Goal: Complete application form

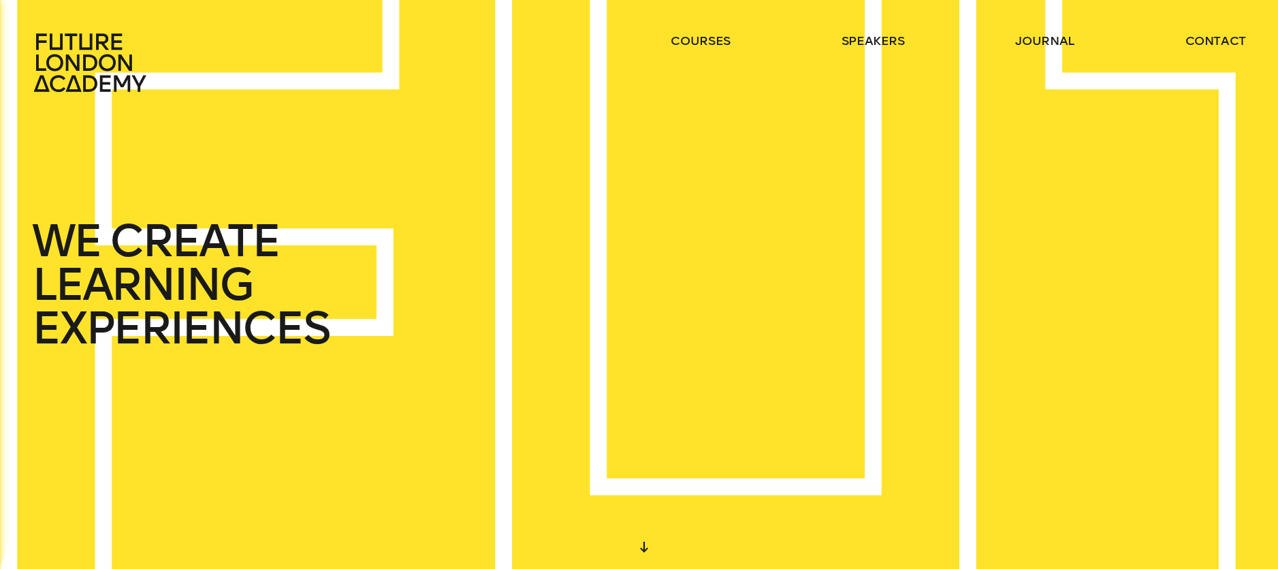
click at [643, 550] on div at bounding box center [644, 547] width 25 height 25
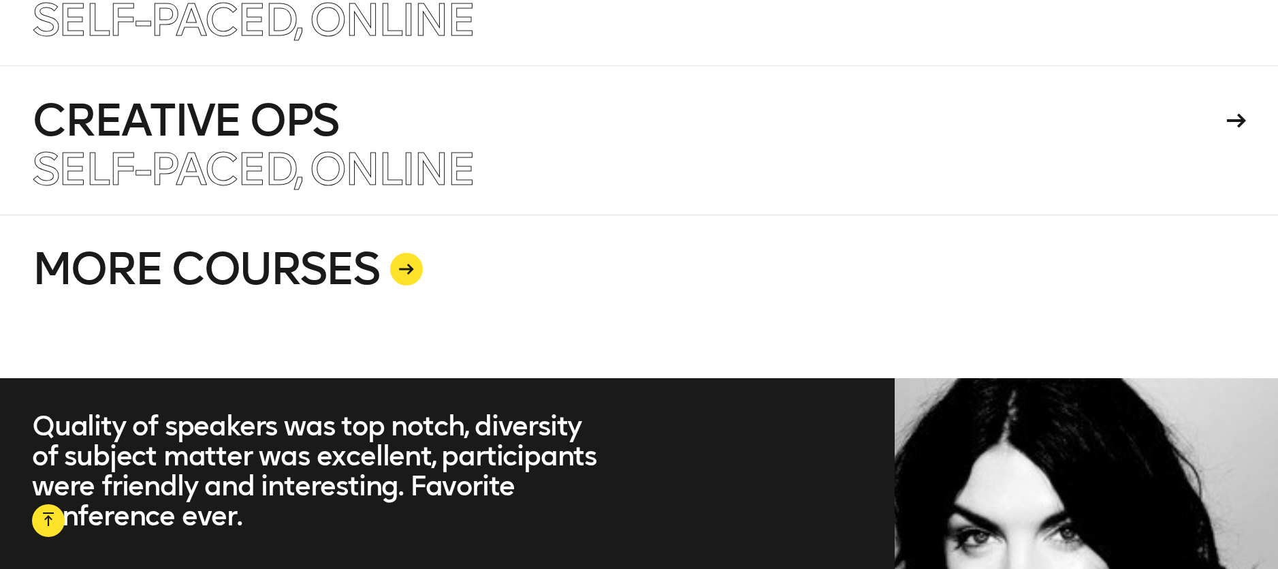
scroll to position [3494, 0]
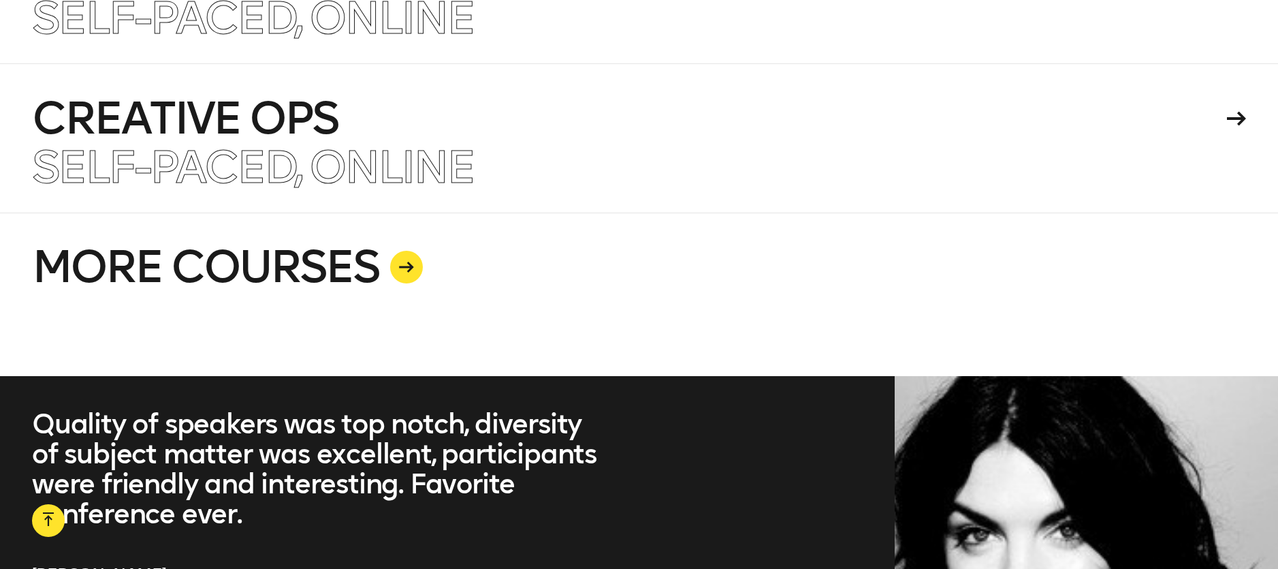
click at [411, 270] on icon at bounding box center [406, 266] width 15 height 11
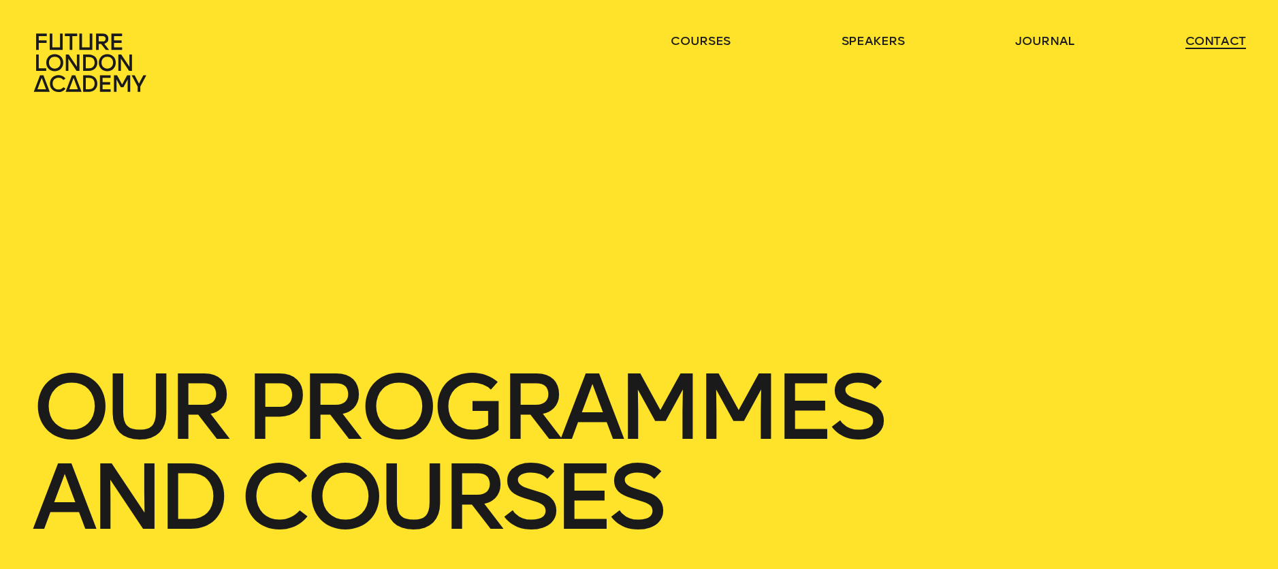
click at [1210, 42] on link "contact" at bounding box center [1216, 41] width 61 height 16
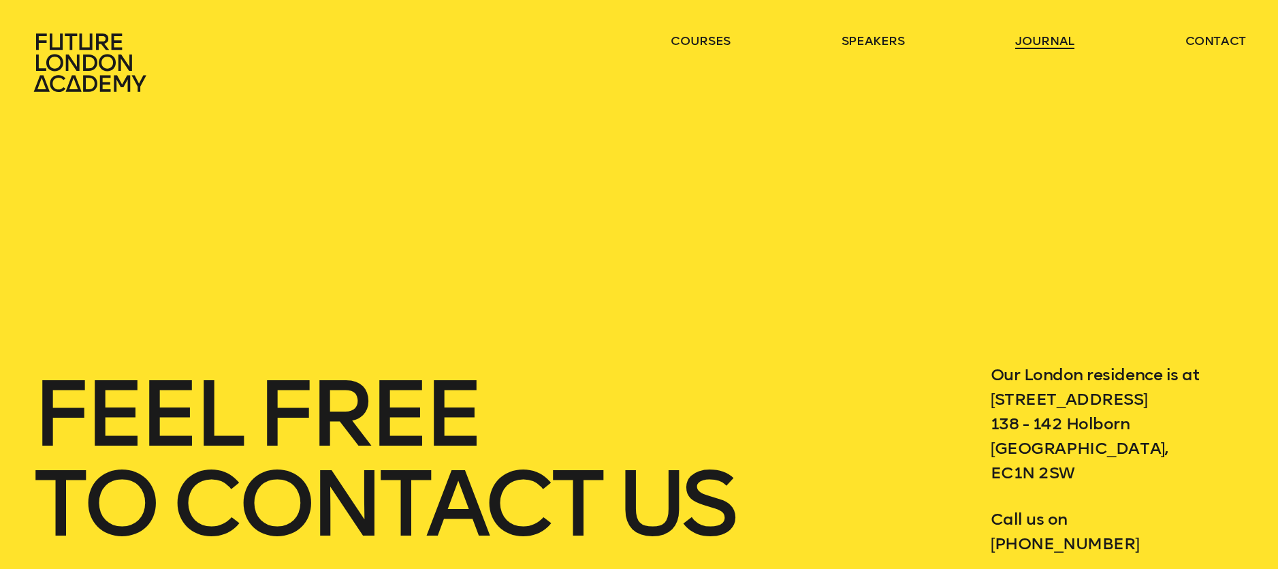
click at [1064, 41] on link "journal" at bounding box center [1044, 41] width 59 height 16
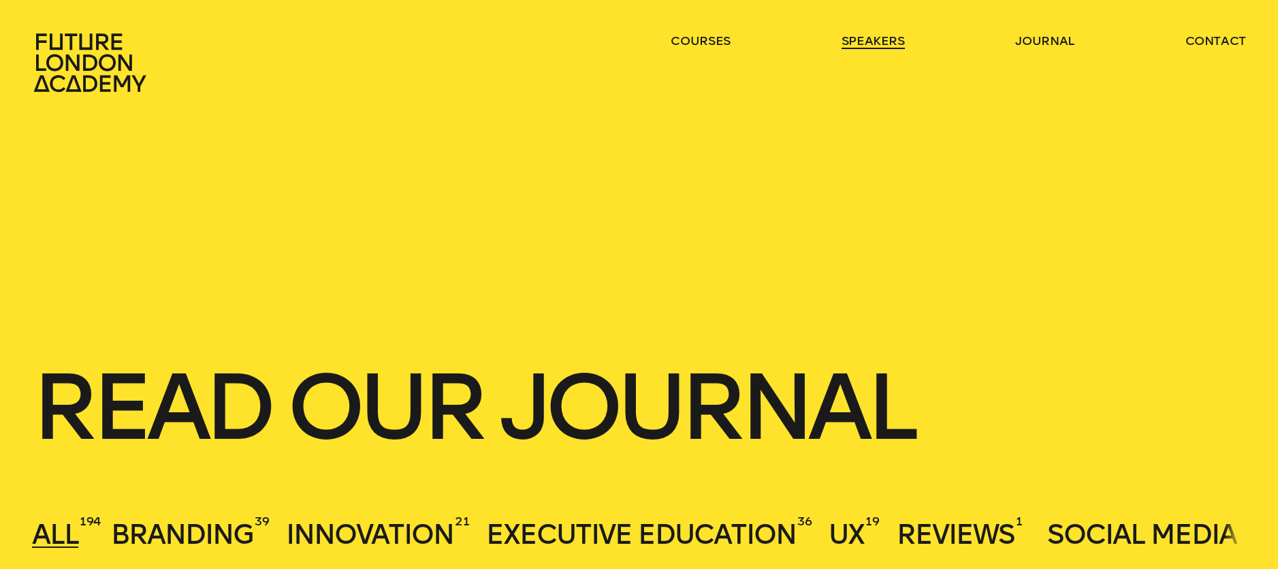
click at [880, 41] on link "speakers" at bounding box center [873, 41] width 63 height 16
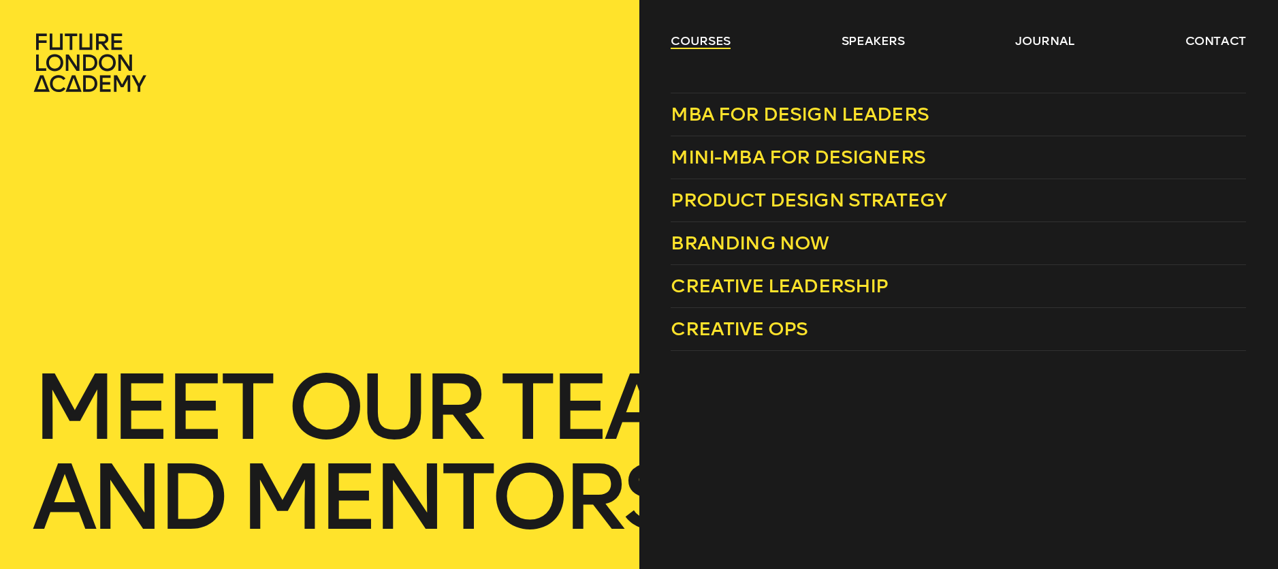
click at [688, 42] on link "courses" at bounding box center [701, 41] width 60 height 16
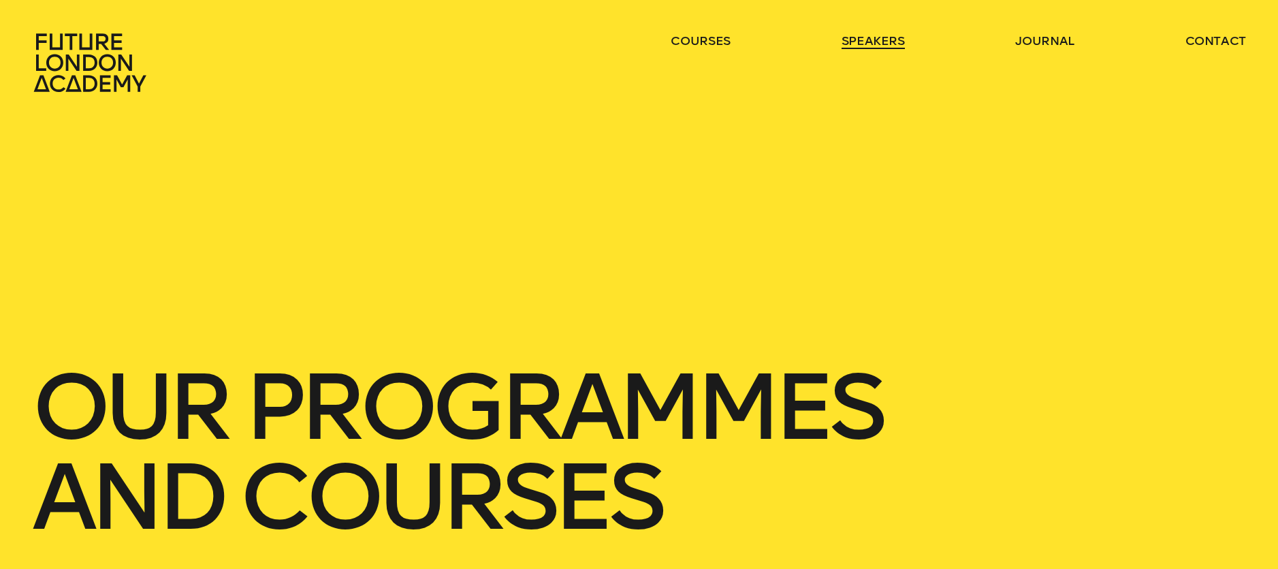
click at [885, 44] on link "speakers" at bounding box center [873, 41] width 63 height 16
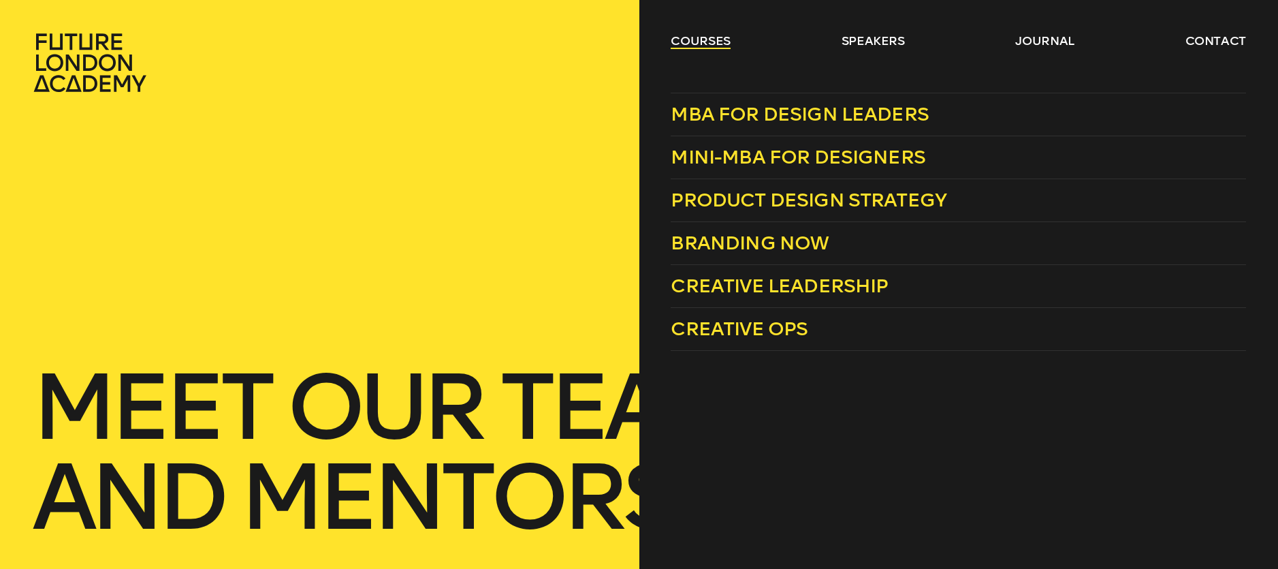
click at [710, 46] on link "courses" at bounding box center [701, 41] width 60 height 16
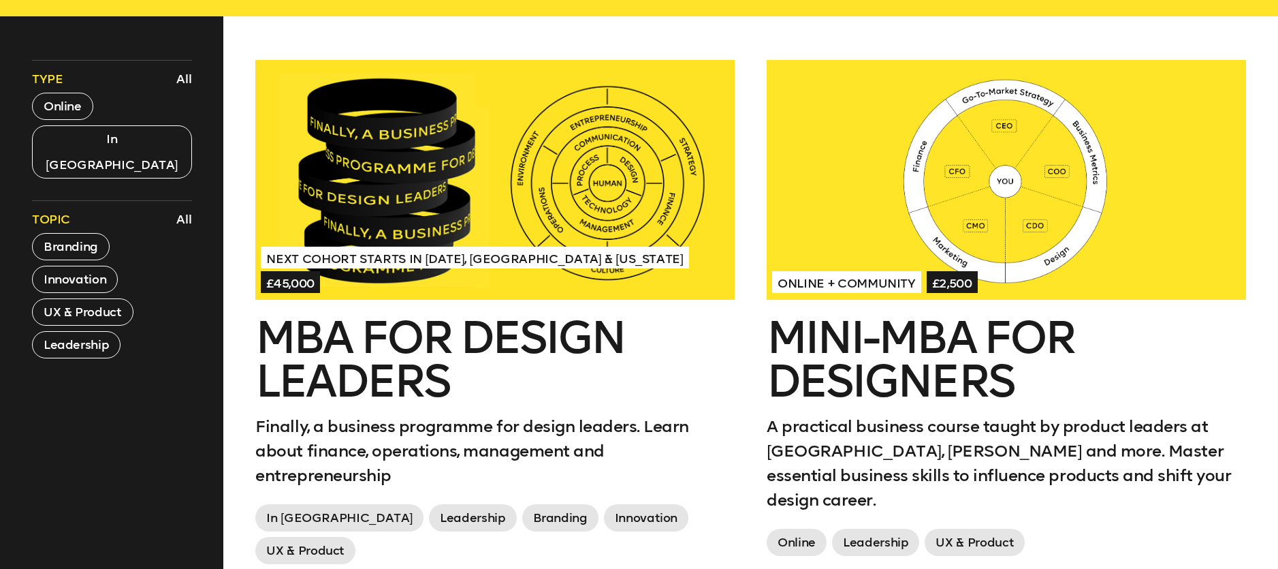
scroll to position [557, 0]
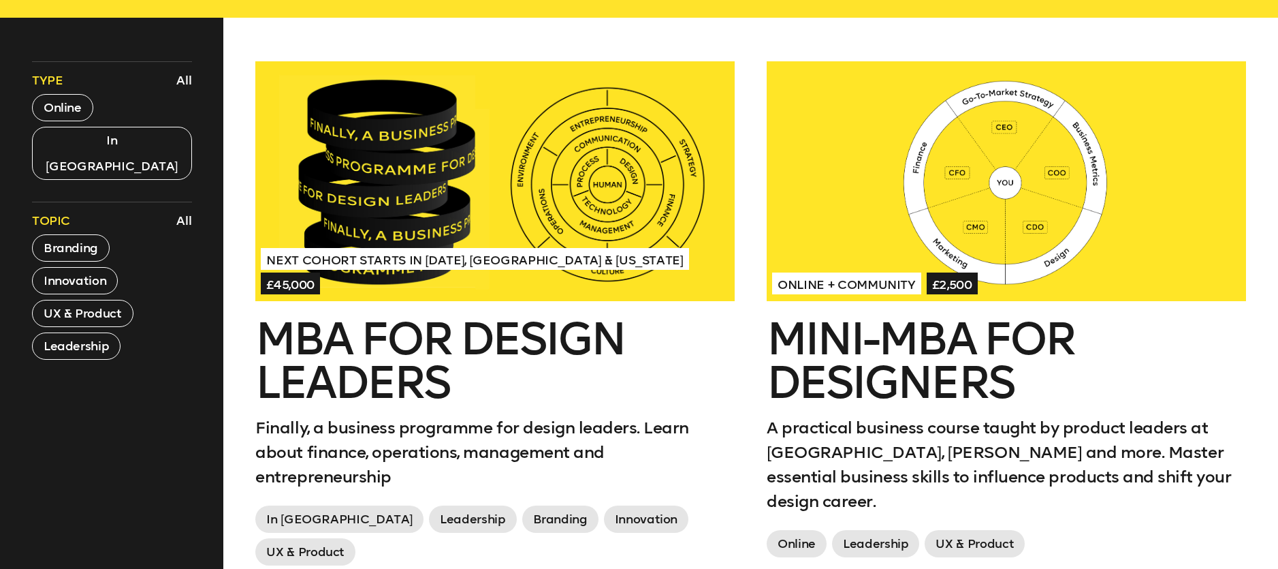
click at [569, 142] on div at bounding box center [494, 181] width 479 height 240
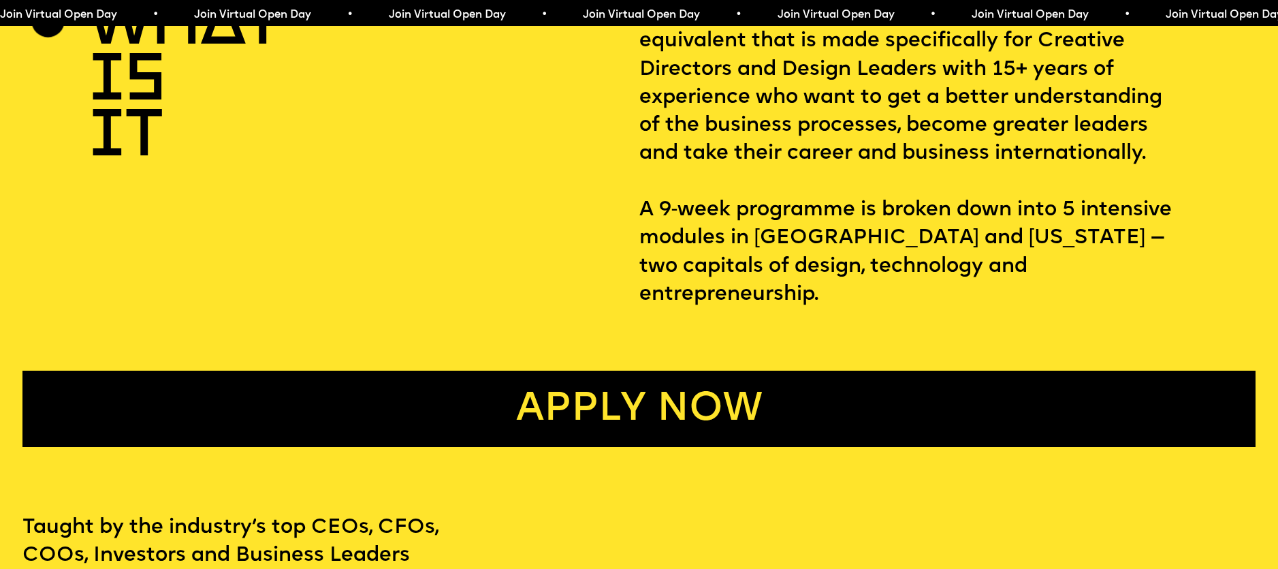
scroll to position [777, 0]
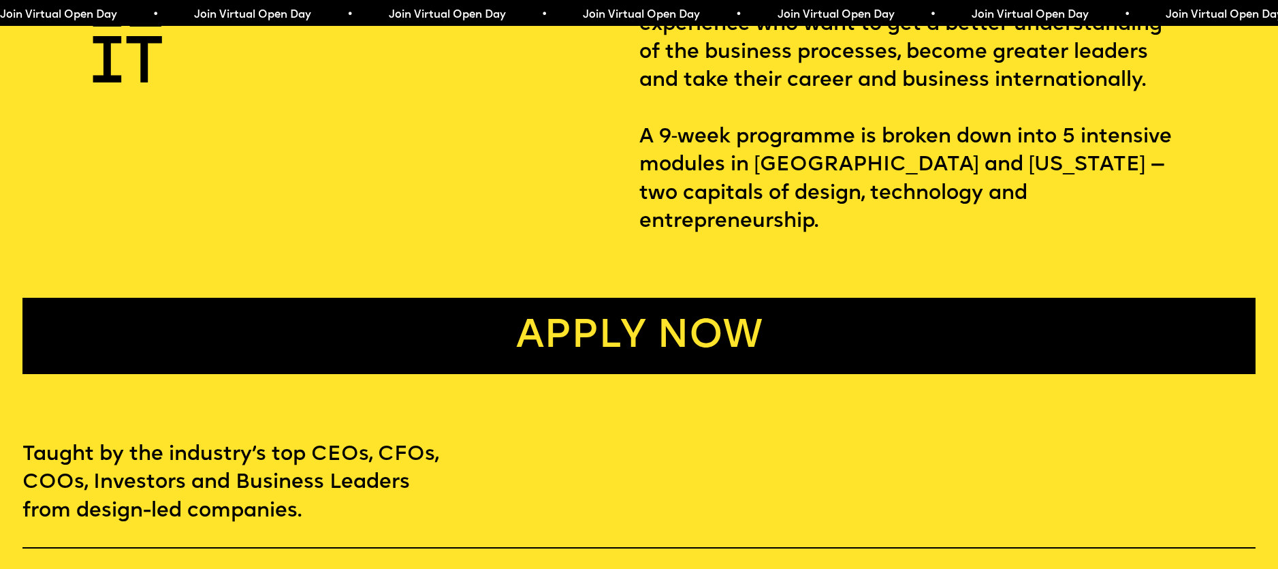
click at [665, 322] on link "Apply now" at bounding box center [639, 336] width 1234 height 76
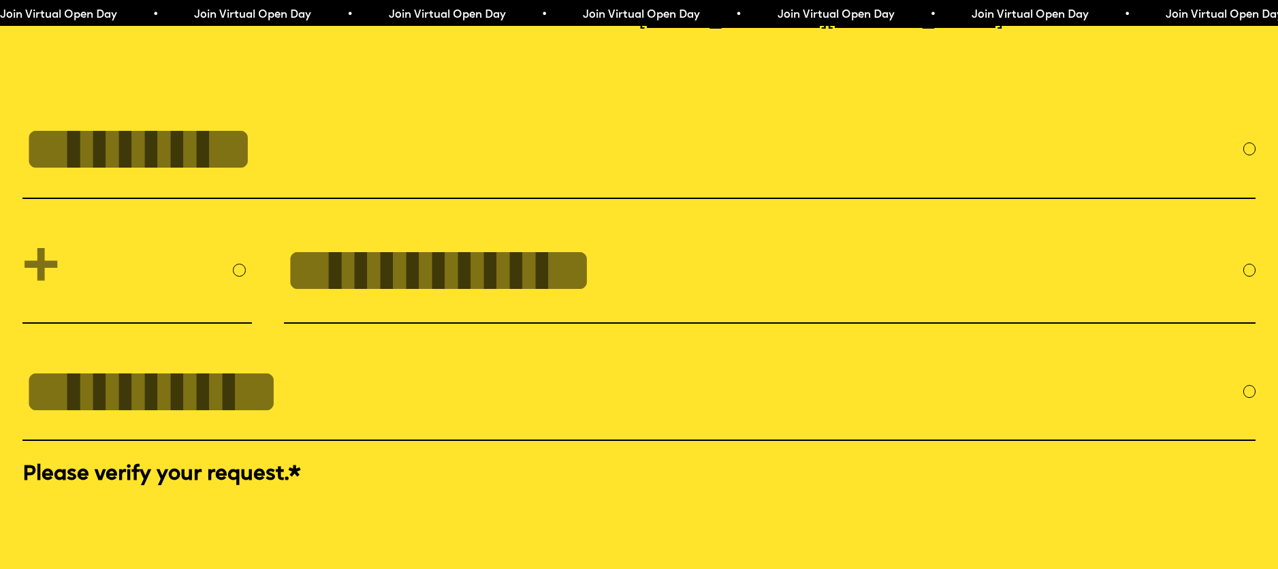
scroll to position [5866, 0]
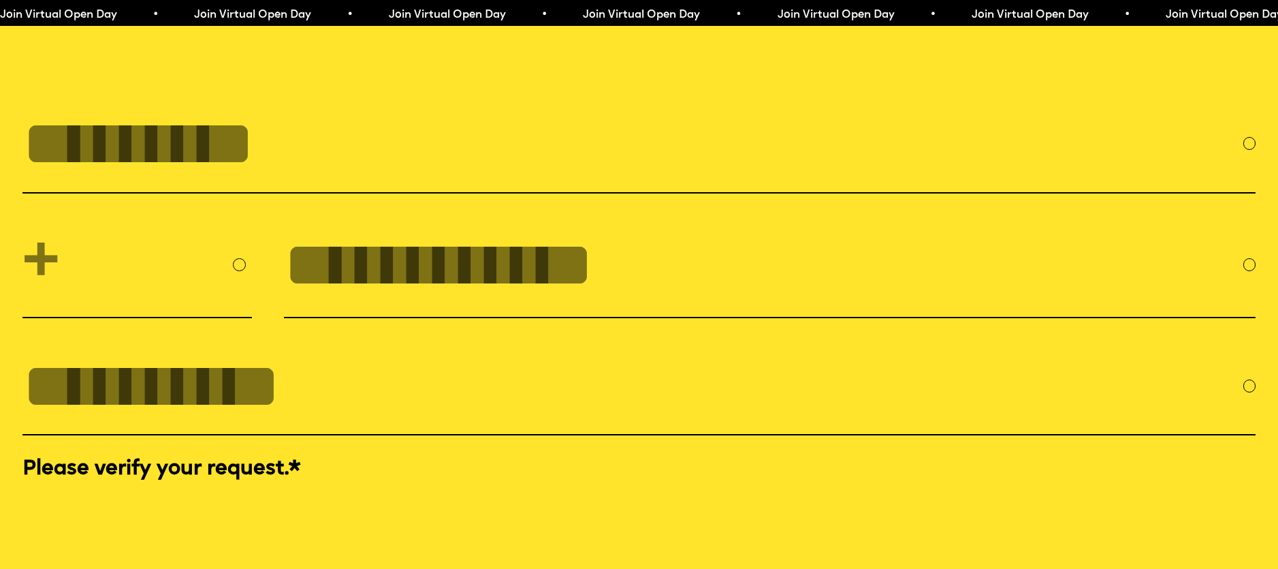
click at [298, 138] on input "FULL NAME" at bounding box center [632, 144] width 1221 height 72
click at [447, 133] on input "FULL NAME" at bounding box center [632, 144] width 1221 height 72
